Goal: Task Accomplishment & Management: Manage account settings

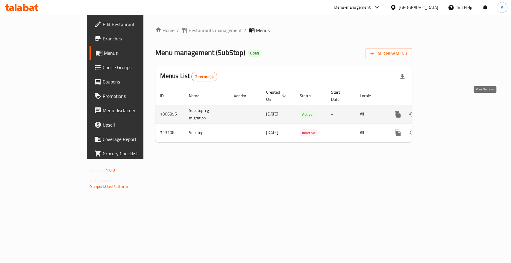
click at [448, 107] on link "enhanced table" at bounding box center [440, 114] width 14 height 14
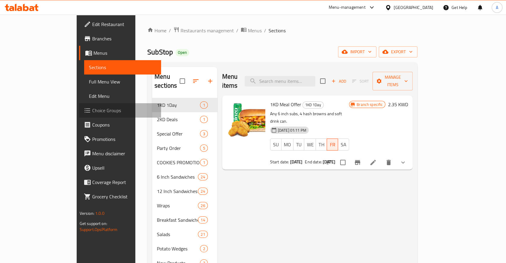
click at [92, 107] on span "Choice Groups" at bounding box center [124, 110] width 64 height 7
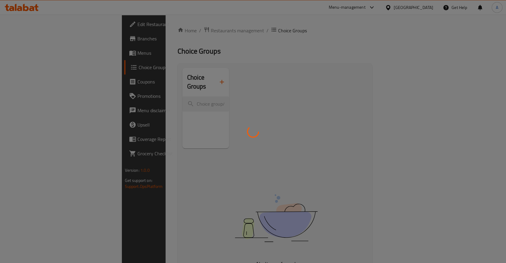
click at [139, 3] on div at bounding box center [253, 131] width 506 height 263
click at [29, 50] on div at bounding box center [253, 131] width 506 height 263
click at [25, 48] on div at bounding box center [253, 131] width 506 height 263
click at [147, 50] on div at bounding box center [253, 131] width 506 height 263
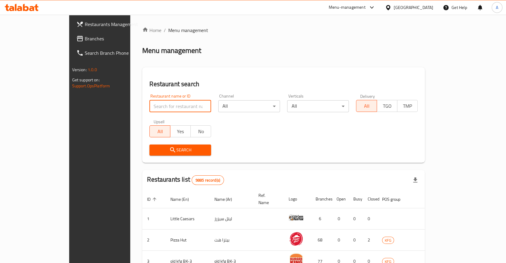
click at [149, 100] on input "search" at bounding box center [180, 106] width 62 height 12
paste input "SubStop"
type input "SubStop"
click button "Search" at bounding box center [180, 149] width 62 height 11
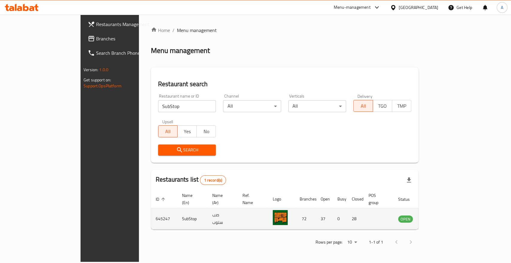
click at [151, 208] on td "645247" at bounding box center [164, 218] width 26 height 21
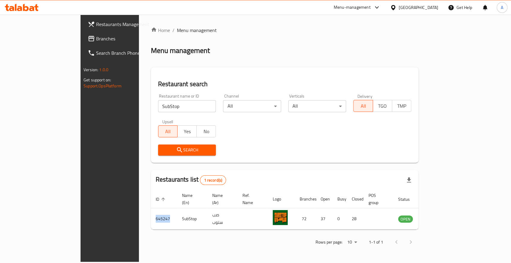
copy td "645247"
click at [370, 10] on div "Menu-management" at bounding box center [352, 7] width 37 height 7
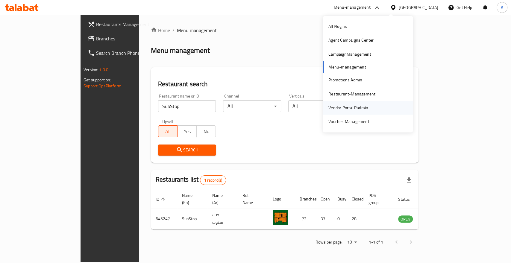
click at [337, 106] on div "Vendor Portal Radmin" at bounding box center [348, 107] width 40 height 7
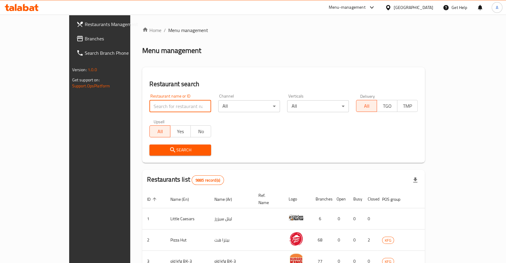
click at [149, 100] on input "search" at bounding box center [180, 106] width 62 height 12
type input "substop"
click button "Search" at bounding box center [180, 149] width 62 height 11
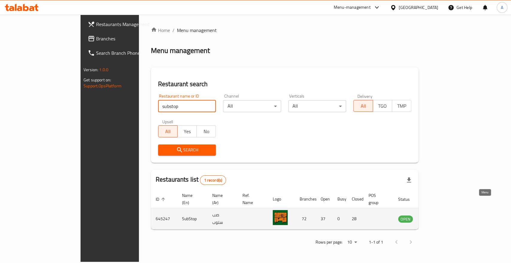
click at [436, 217] on icon "enhanced table" at bounding box center [433, 219] width 7 height 5
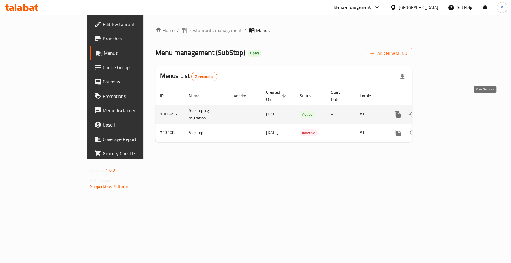
click at [444, 111] on icon "enhanced table" at bounding box center [440, 114] width 7 height 7
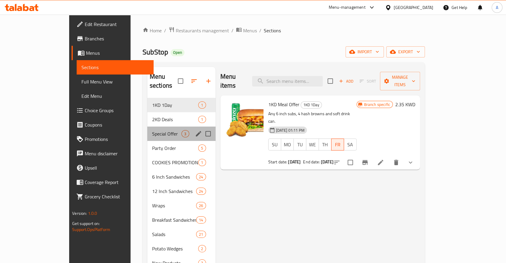
click at [147, 127] on div "Special Offer 3" at bounding box center [181, 134] width 68 height 14
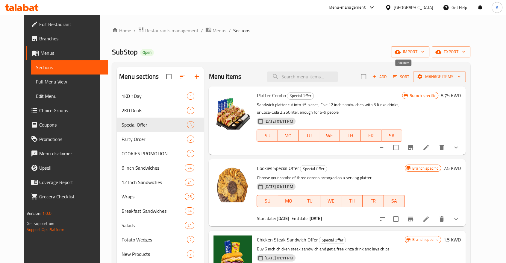
click at [377, 75] on icon "button" at bounding box center [373, 76] width 5 height 5
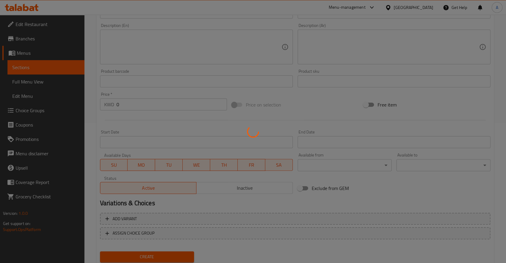
scroll to position [107, 0]
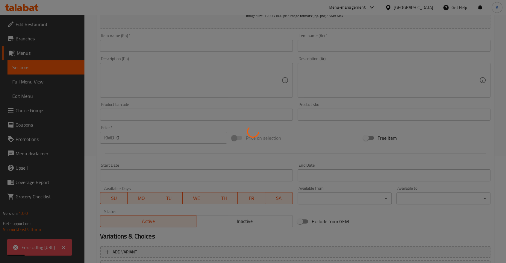
click at [192, 52] on div at bounding box center [253, 131] width 506 height 263
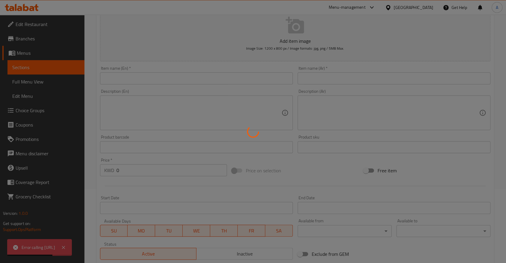
scroll to position [40, 0]
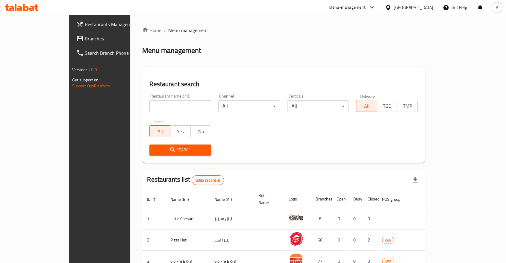
drag, startPoint x: 0, startPoint y: 0, endPoint x: 119, endPoint y: 98, distance: 153.9
click at [149, 100] on input "search" at bounding box center [180, 106] width 62 height 12
paste input "Burger King"
type input "Burger King"
click button "Search" at bounding box center [180, 149] width 62 height 11
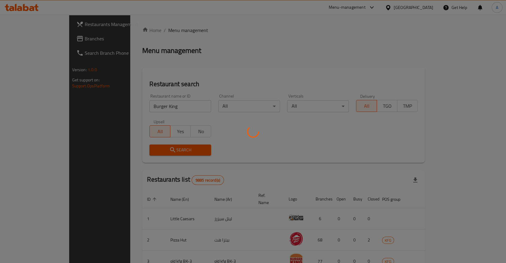
click at [296, 131] on div at bounding box center [253, 131] width 506 height 263
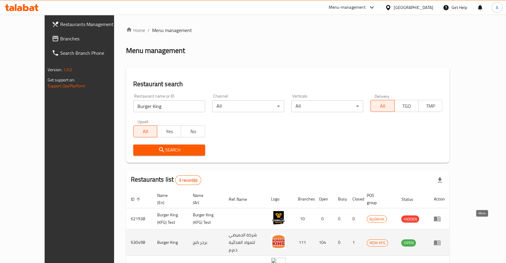
click at [439, 242] on icon "enhanced table" at bounding box center [438, 243] width 2 height 2
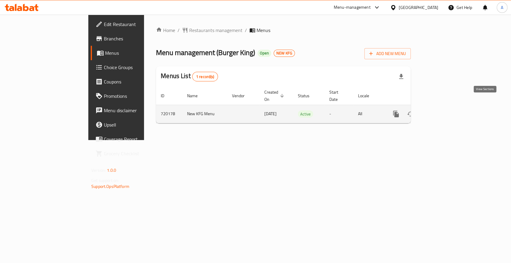
click at [442, 111] on icon "enhanced table" at bounding box center [438, 113] width 5 height 5
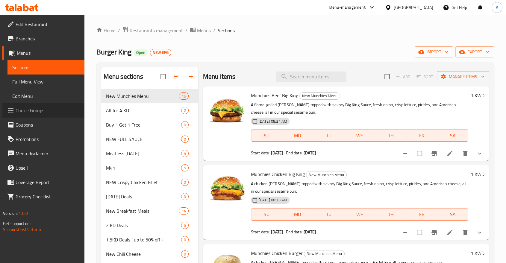
click at [22, 107] on span "Choice Groups" at bounding box center [48, 110] width 64 height 7
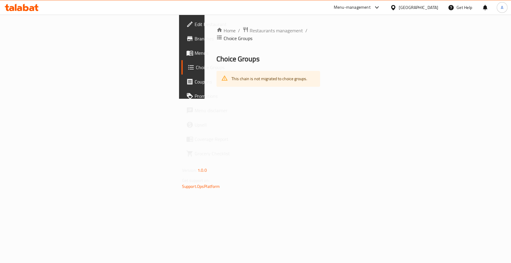
click at [196, 64] on span "Choice Groups" at bounding box center [228, 67] width 64 height 7
click at [196, 65] on span "Choice Groups" at bounding box center [228, 67] width 64 height 7
click at [194, 50] on span "Menus" at bounding box center [226, 52] width 65 height 7
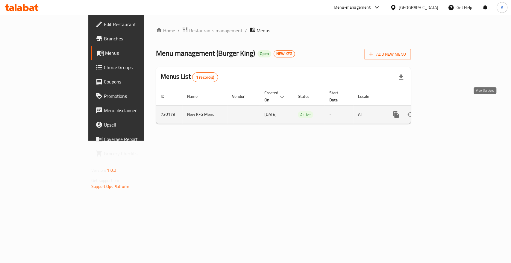
click at [442, 111] on icon "enhanced table" at bounding box center [438, 114] width 7 height 7
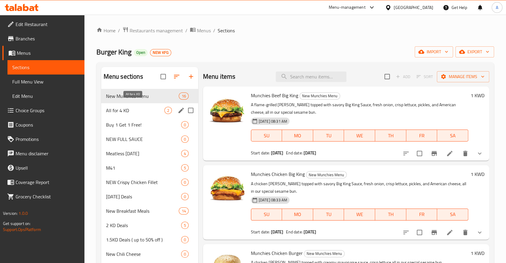
click at [125, 107] on span "All for 4 KD" at bounding box center [135, 110] width 58 height 7
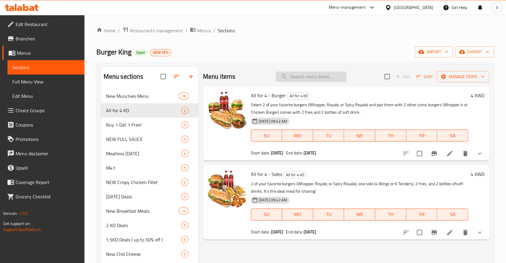
click at [307, 73] on input "search" at bounding box center [311, 76] width 71 height 10
paste input "Munchies"
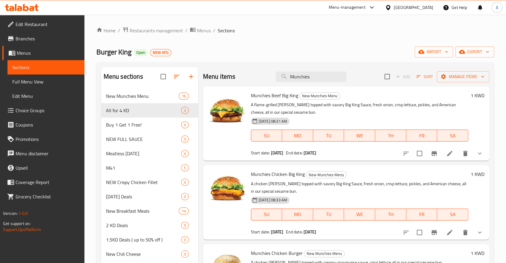
type input "Munchies"
click at [477, 150] on icon "show more" at bounding box center [479, 153] width 7 height 7
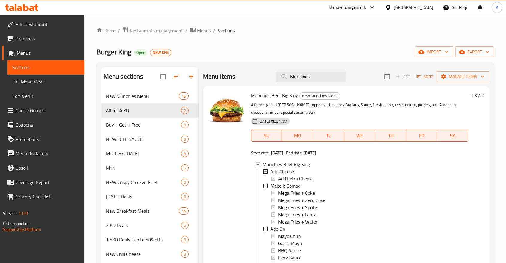
scroll to position [0, 0]
click at [273, 198] on icon at bounding box center [273, 200] width 4 height 4
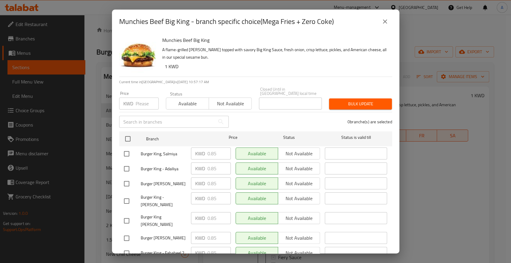
click at [385, 19] on icon "close" at bounding box center [384, 21] width 7 height 7
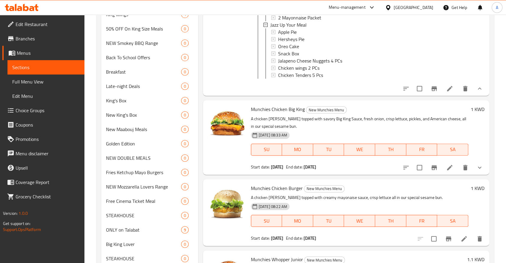
scroll to position [221, 0]
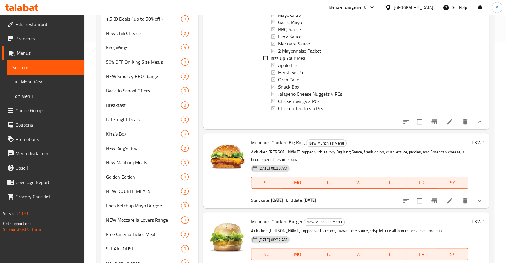
click at [375, 10] on div at bounding box center [370, 7] width 10 height 7
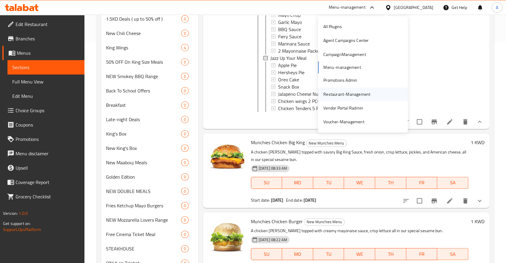
click at [329, 92] on div "Restaurant-Management" at bounding box center [346, 94] width 47 height 7
